Goal: Information Seeking & Learning: Check status

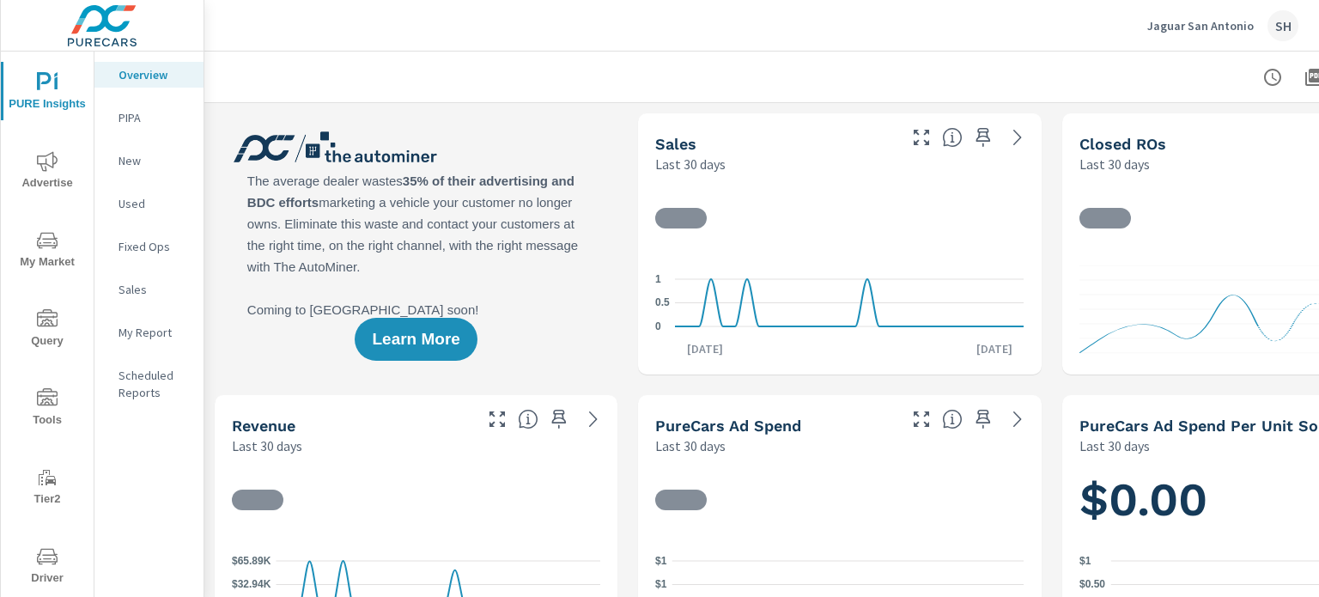
click at [58, 409] on span "Tools" at bounding box center [47, 409] width 82 height 42
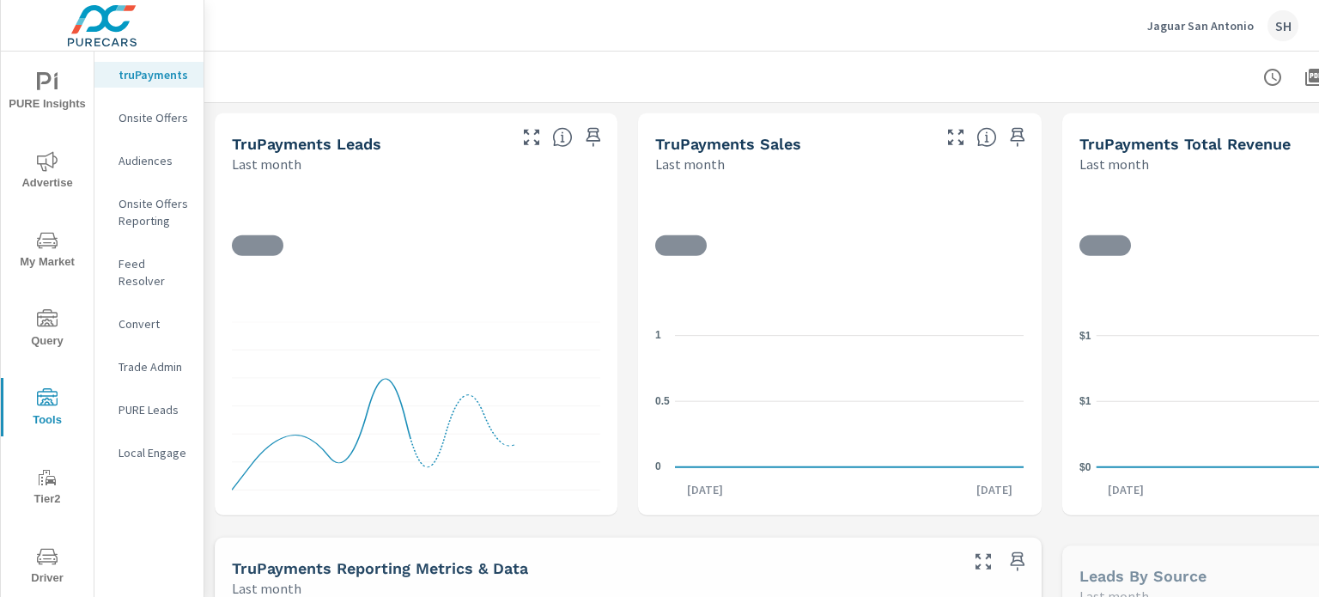
click at [161, 255] on div "Feed Resolver" at bounding box center [148, 272] width 109 height 43
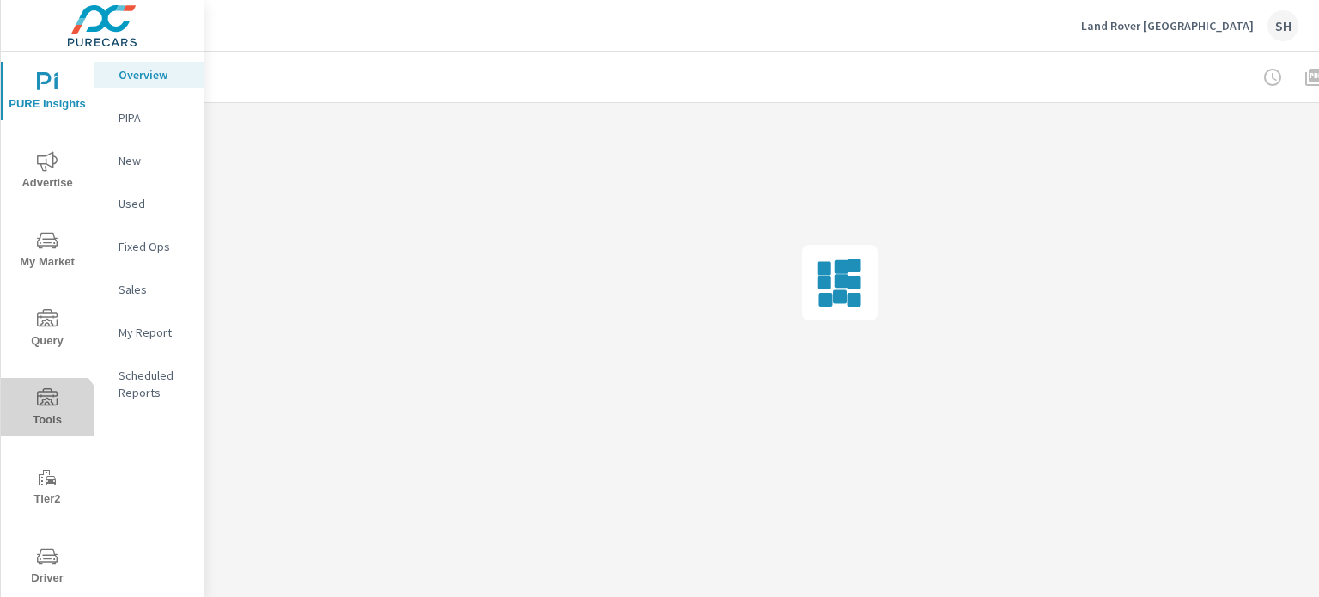
click at [40, 418] on span "Tools" at bounding box center [47, 409] width 82 height 42
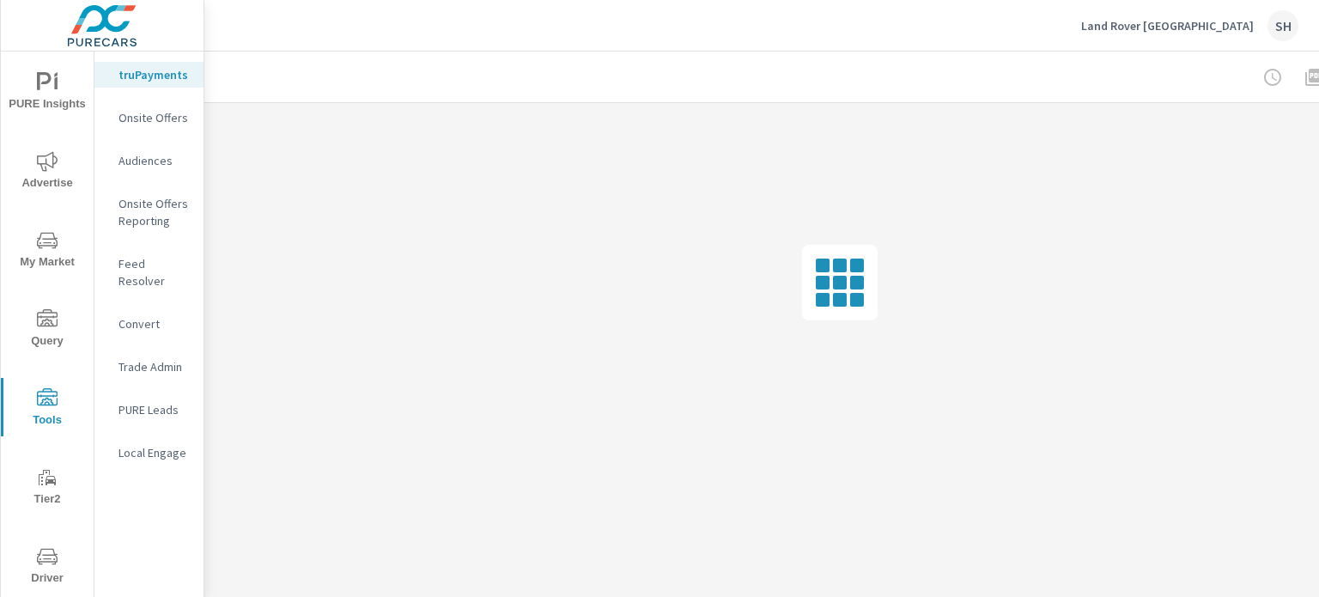
click at [167, 253] on div "Feed Resolver" at bounding box center [148, 272] width 109 height 43
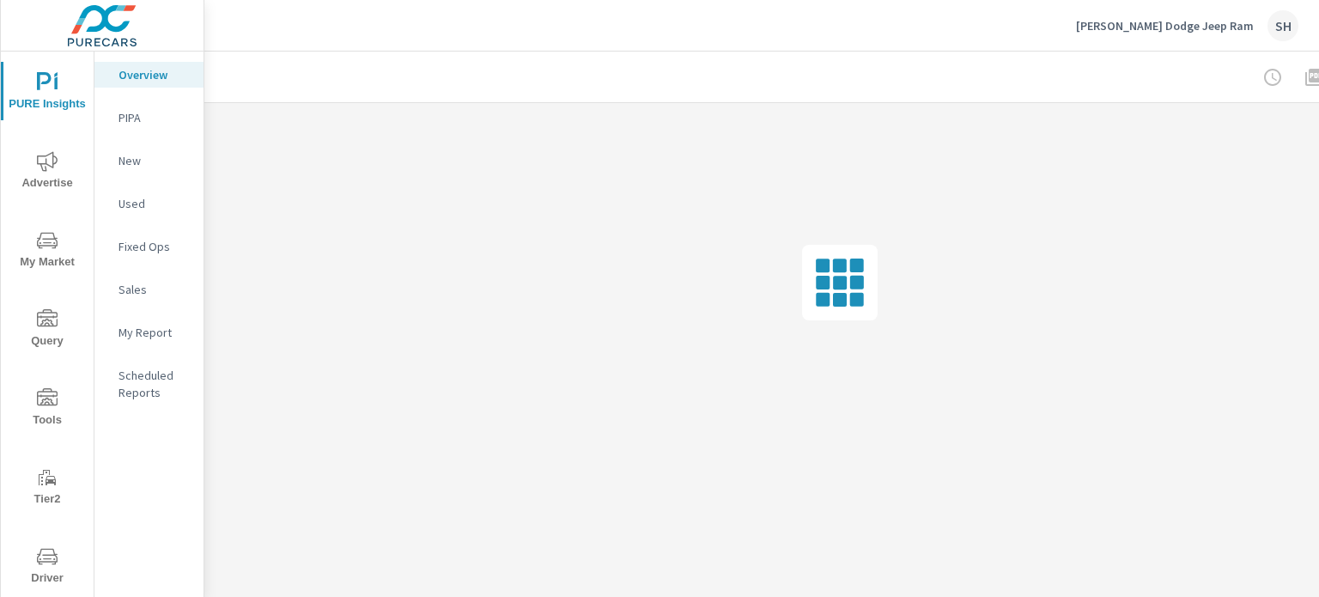
click at [46, 418] on span "Tools" at bounding box center [47, 409] width 82 height 42
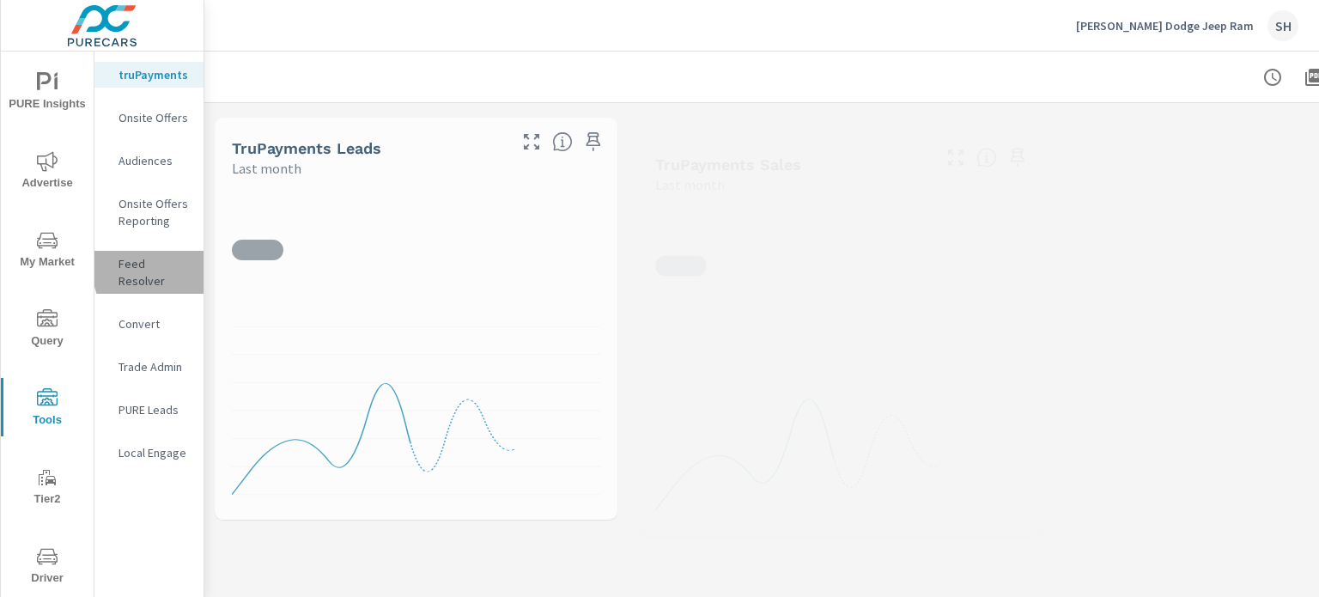
click at [178, 265] on p "Feed Resolver" at bounding box center [153, 272] width 71 height 34
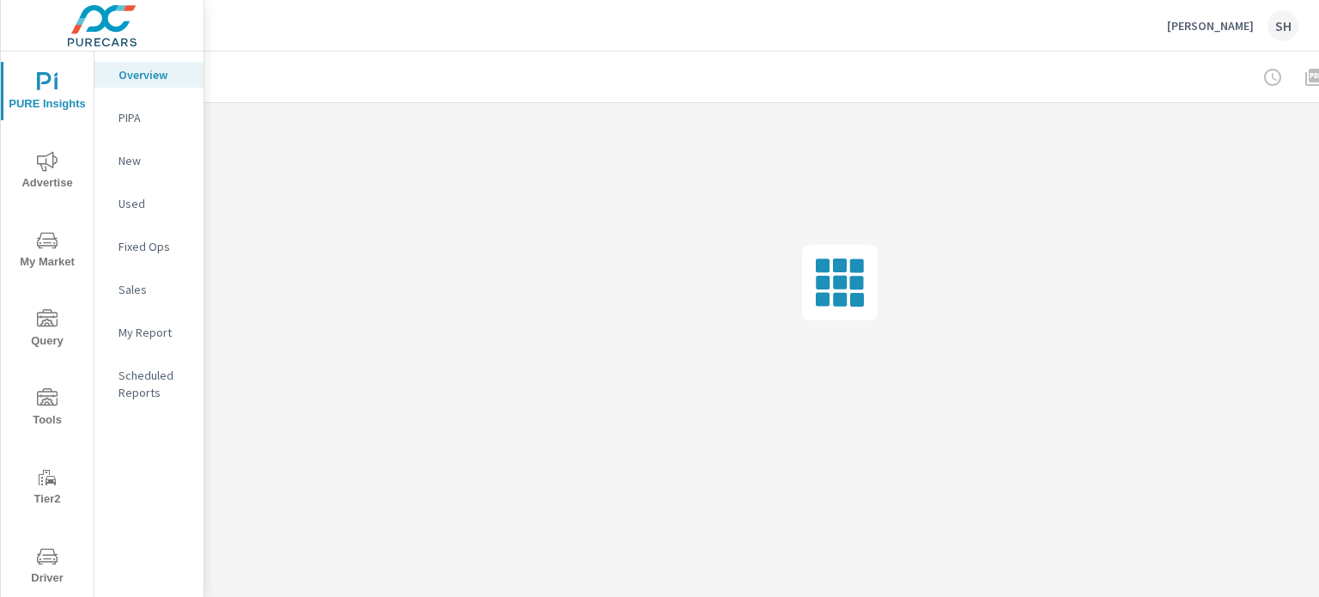
click at [40, 412] on span "Tools" at bounding box center [47, 409] width 82 height 42
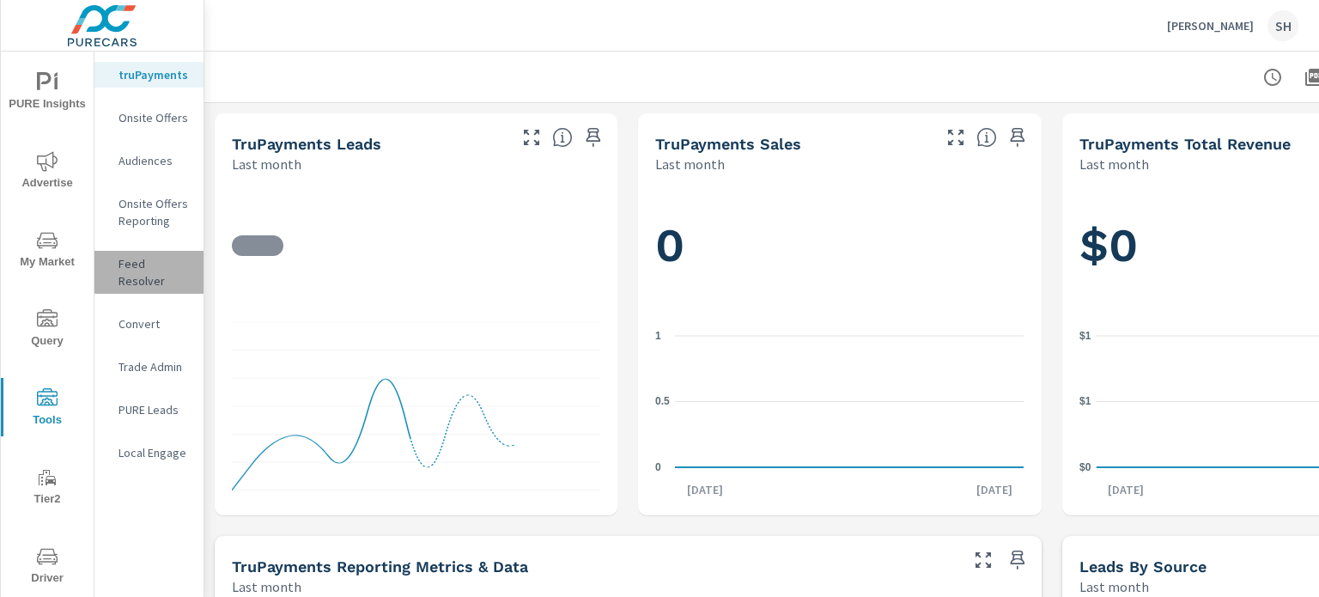
click at [153, 270] on p "Feed Resolver" at bounding box center [153, 272] width 71 height 34
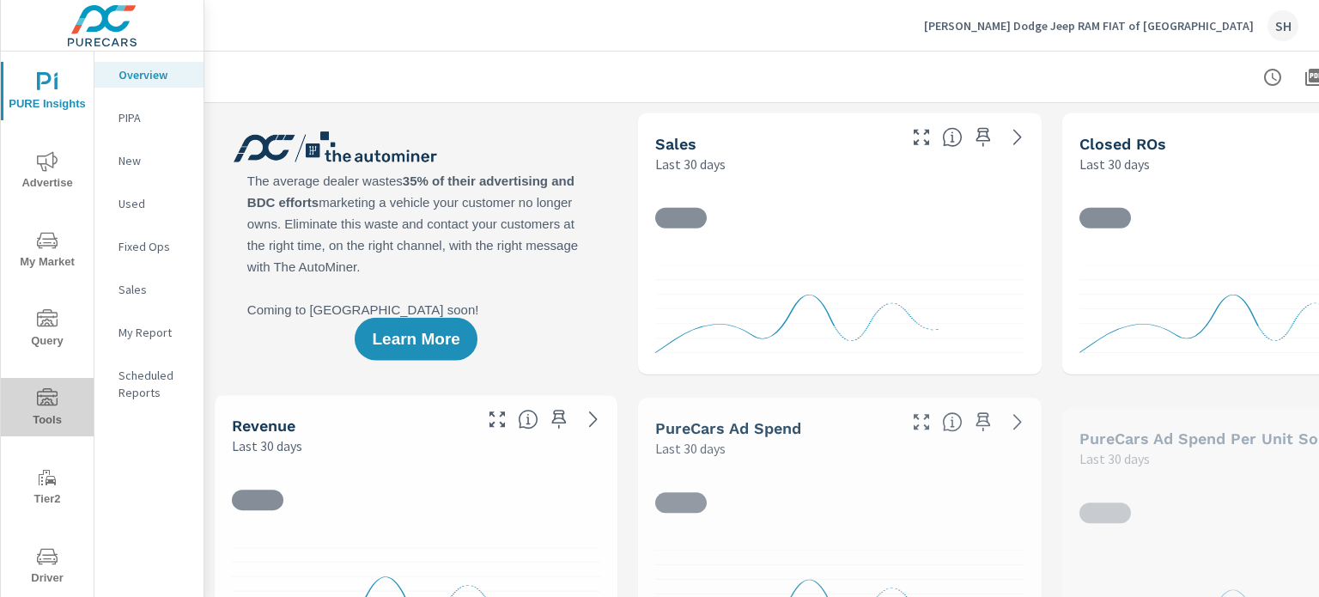
click at [52, 397] on icon "nav menu" at bounding box center [47, 398] width 21 height 21
